Goal: Task Accomplishment & Management: Use online tool/utility

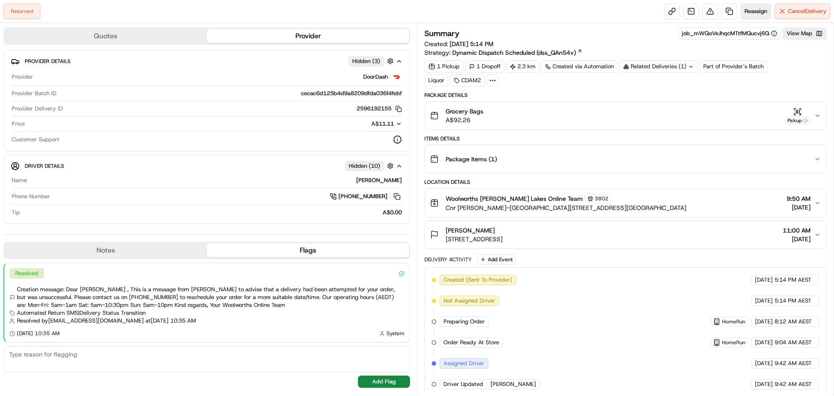
click at [746, 7] on span "Reassign" at bounding box center [755, 11] width 23 height 8
click at [757, 9] on span "Reassign" at bounding box center [755, 11] width 23 height 8
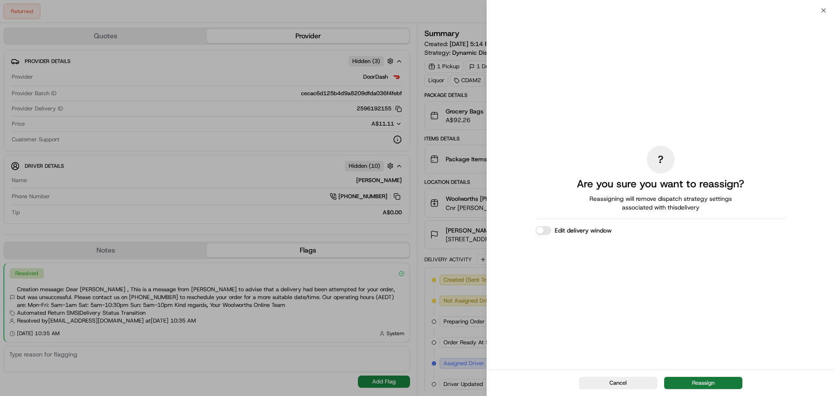
click at [685, 383] on button "Reassign" at bounding box center [703, 382] width 78 height 12
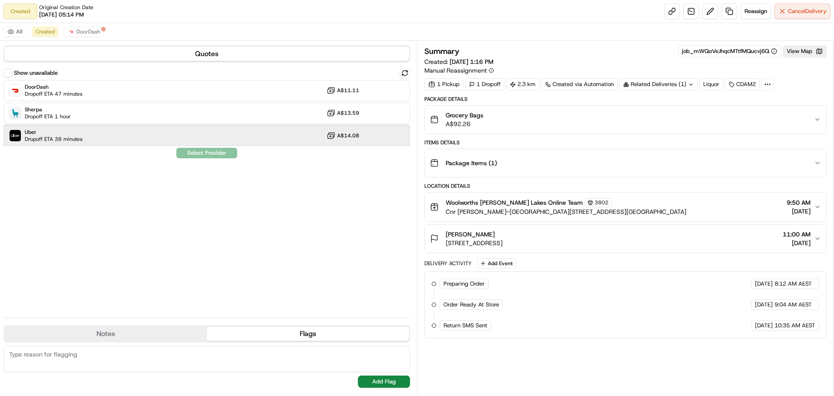
click at [112, 135] on div "Uber Dropoff ETA 38 minutes A$14.08" at bounding box center [206, 135] width 406 height 21
click at [211, 154] on button "Assign Provider" at bounding box center [207, 153] width 62 height 10
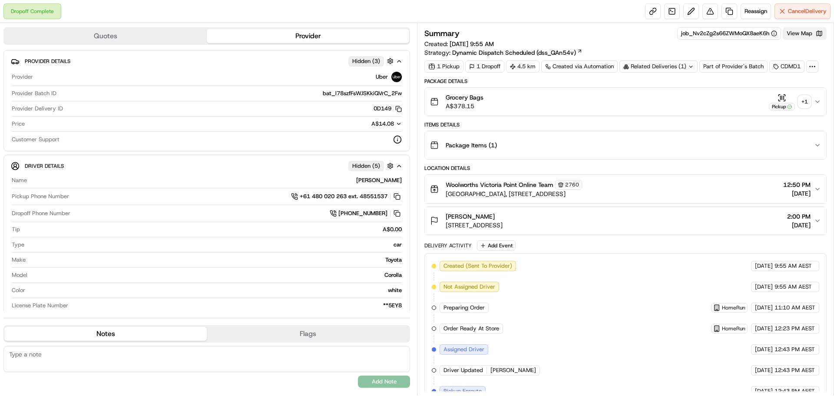
click at [813, 36] on button "View Map" at bounding box center [804, 33] width 44 height 12
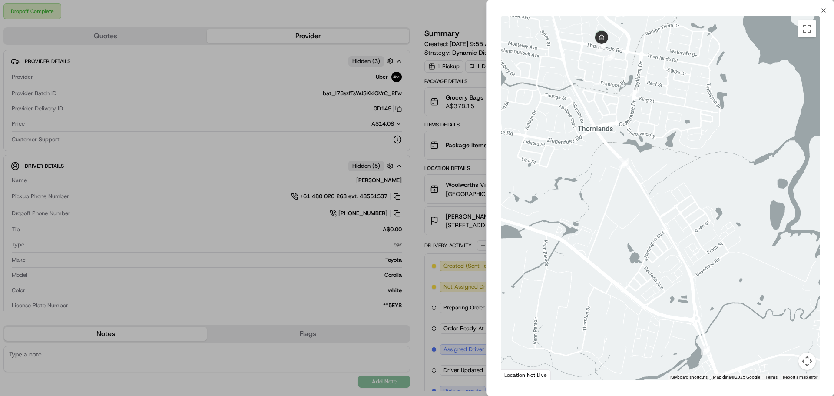
drag, startPoint x: 607, startPoint y: 90, endPoint x: 610, endPoint y: 138, distance: 48.4
click at [610, 138] on div at bounding box center [660, 198] width 319 height 364
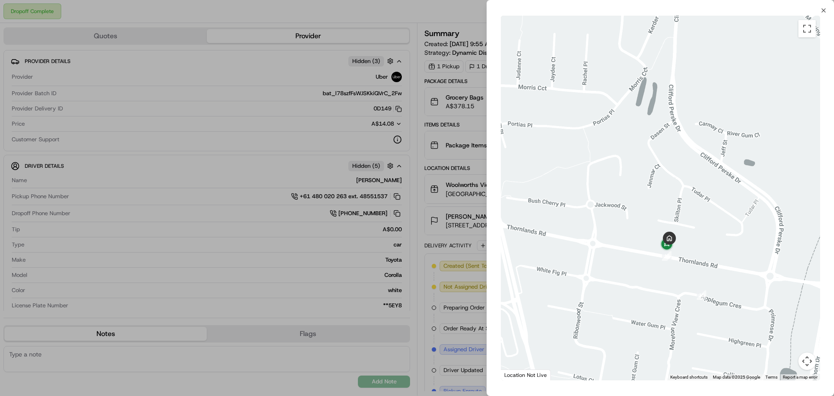
drag, startPoint x: 684, startPoint y: 230, endPoint x: 637, endPoint y: 193, distance: 60.1
click at [646, 204] on div at bounding box center [660, 198] width 319 height 364
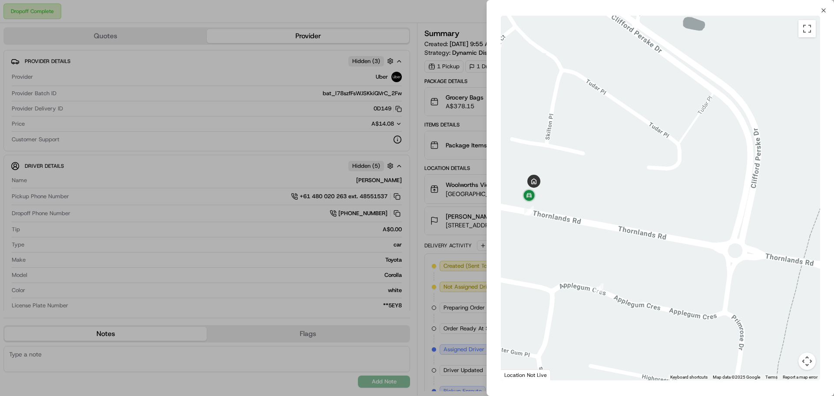
drag, startPoint x: 589, startPoint y: 180, endPoint x: 606, endPoint y: 183, distance: 17.2
click at [599, 181] on div at bounding box center [660, 198] width 319 height 364
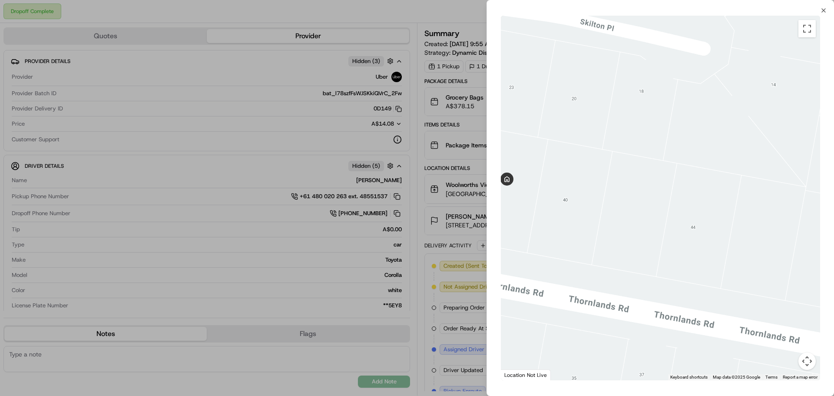
drag, startPoint x: 554, startPoint y: 208, endPoint x: 610, endPoint y: 216, distance: 56.6
click at [610, 216] on div at bounding box center [660, 198] width 319 height 364
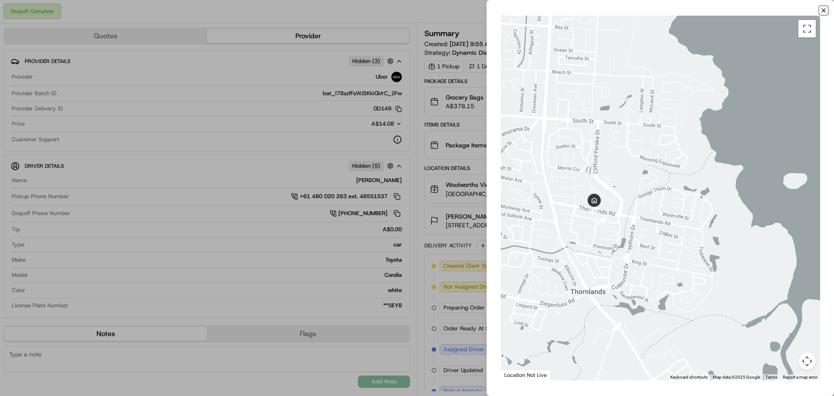
click at [822, 10] on icon "button" at bounding box center [823, 10] width 7 height 7
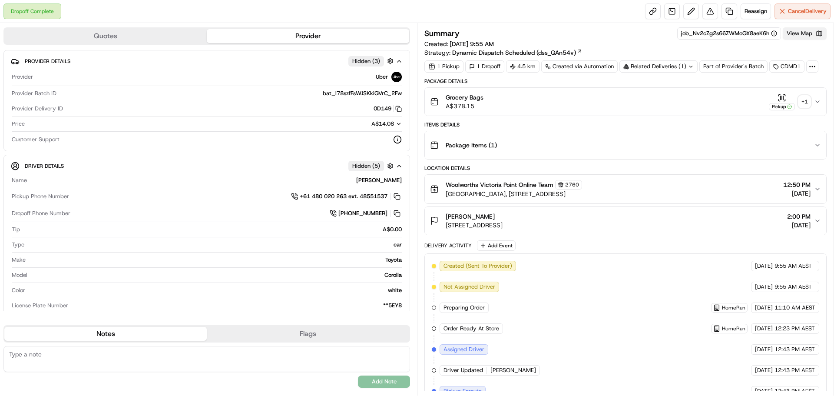
click at [810, 30] on button "View Map" at bounding box center [804, 33] width 44 height 12
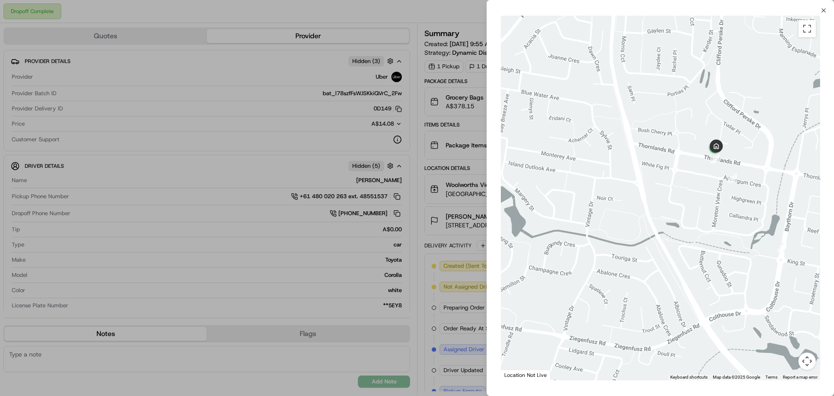
drag, startPoint x: 691, startPoint y: 128, endPoint x: 610, endPoint y: 131, distance: 81.7
click at [605, 132] on div at bounding box center [660, 198] width 319 height 364
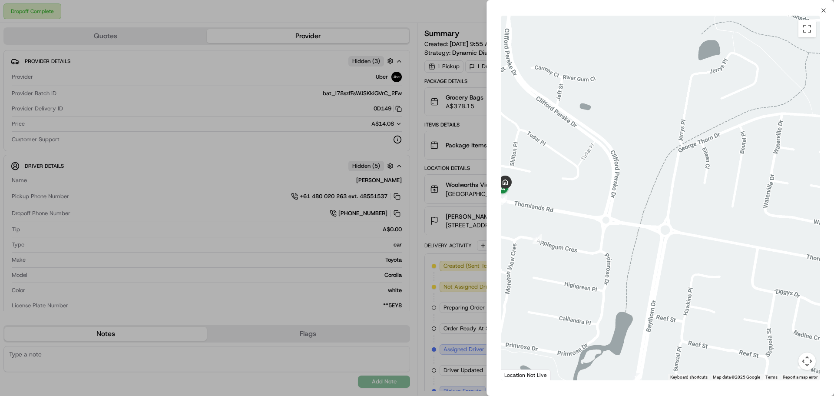
drag, startPoint x: 555, startPoint y: 148, endPoint x: 577, endPoint y: 151, distance: 22.7
click at [574, 151] on div at bounding box center [660, 198] width 319 height 364
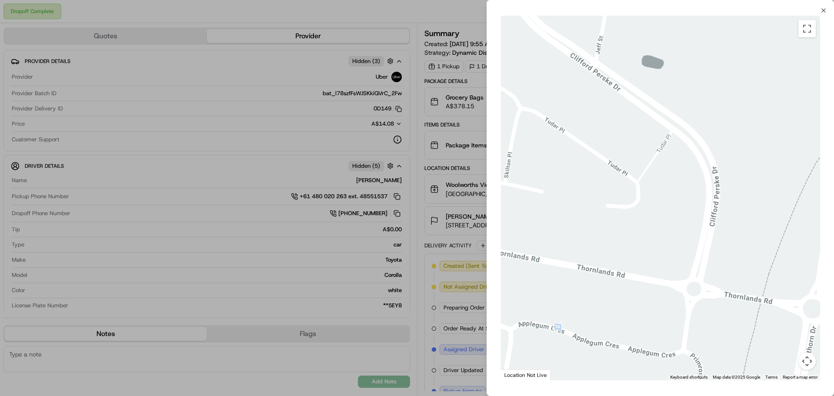
drag, startPoint x: 495, startPoint y: 208, endPoint x: 567, endPoint y: 191, distance: 74.8
click at [567, 193] on div "← Move left → Move right ↑ Move up ↓ Move down + Zoom in - Zoom out Home Jump l…" at bounding box center [660, 198] width 347 height 368
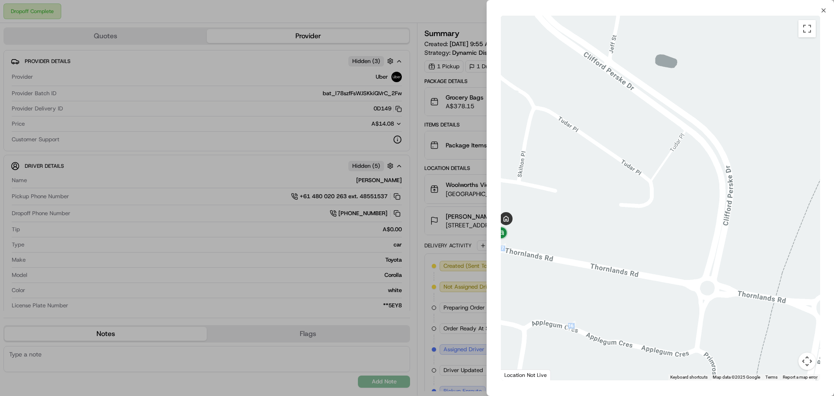
drag, startPoint x: 561, startPoint y: 191, endPoint x: 643, endPoint y: 186, distance: 81.8
click at [643, 186] on div at bounding box center [660, 198] width 319 height 364
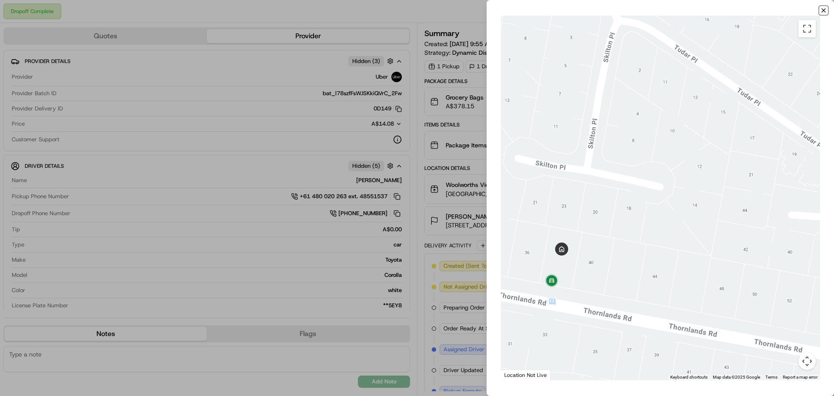
click at [821, 10] on icon "button" at bounding box center [823, 10] width 7 height 7
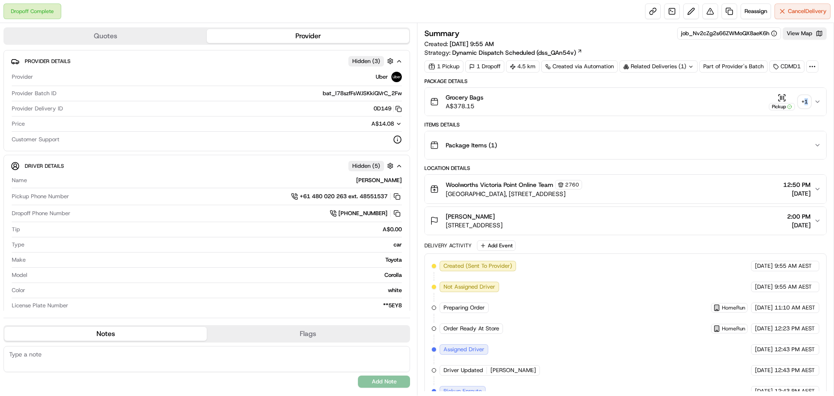
click at [805, 99] on div "+ 1" at bounding box center [804, 102] width 12 height 12
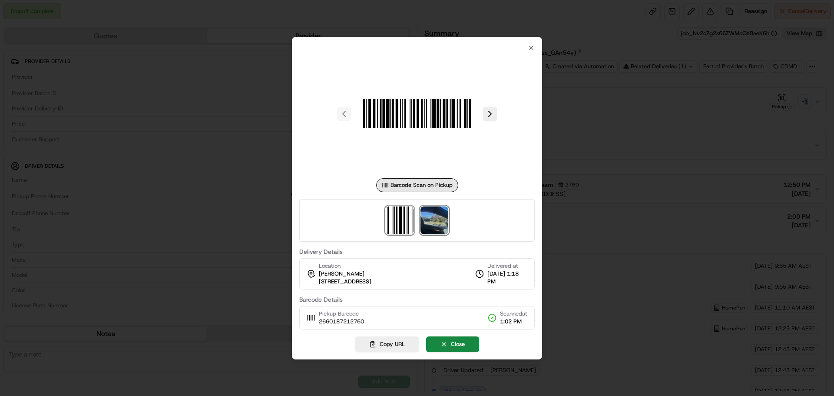
click at [435, 220] on img at bounding box center [434, 220] width 28 height 28
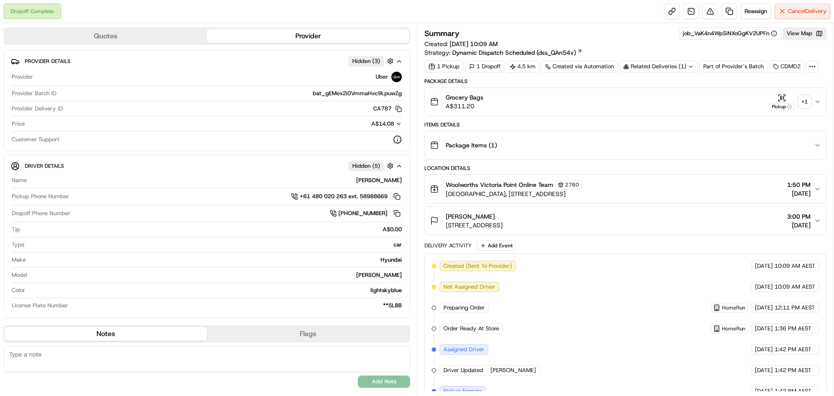
click at [804, 100] on div "+ 1" at bounding box center [804, 102] width 12 height 12
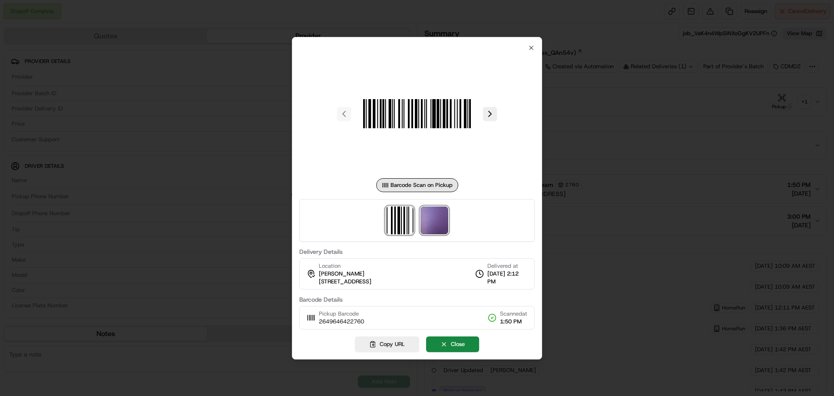
click at [440, 217] on img at bounding box center [434, 220] width 28 height 28
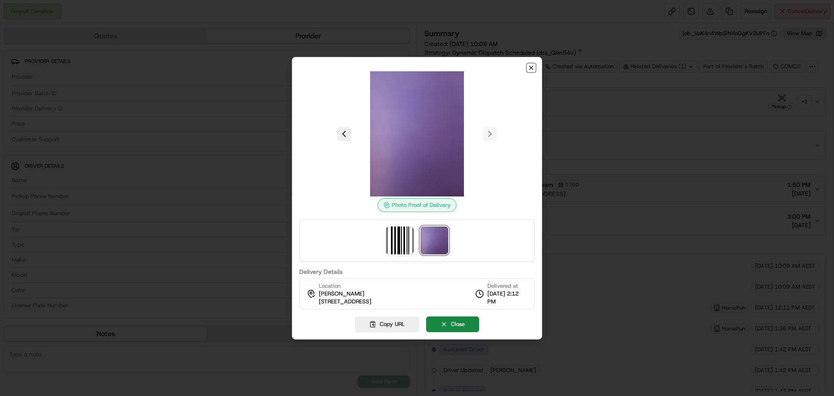
click at [532, 67] on icon "button" at bounding box center [531, 67] width 7 height 7
